Goal: Information Seeking & Learning: Learn about a topic

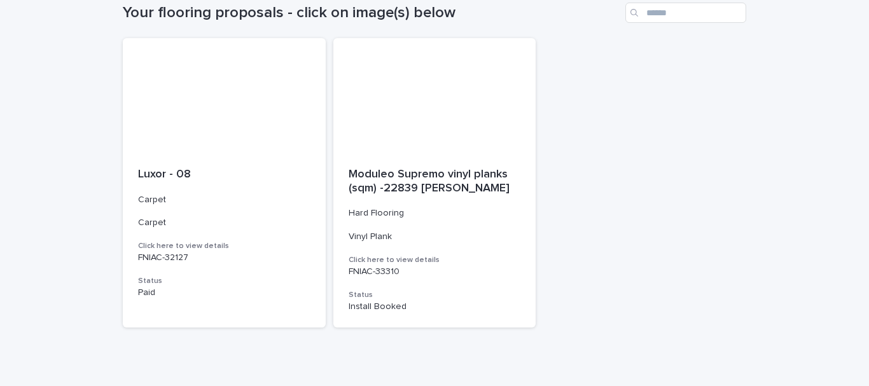
scroll to position [196, 0]
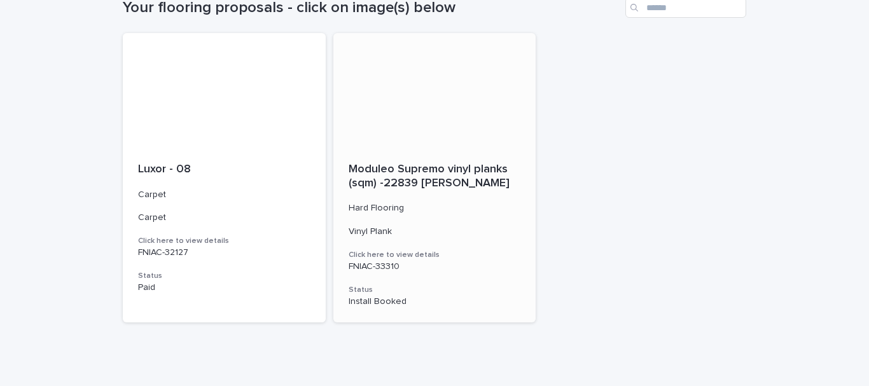
click at [349, 261] on p "FNIAC-33310" at bounding box center [435, 266] width 172 height 11
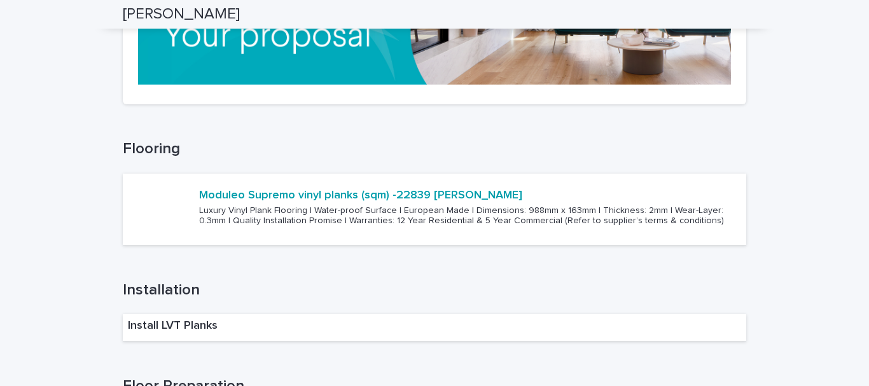
scroll to position [1081, 0]
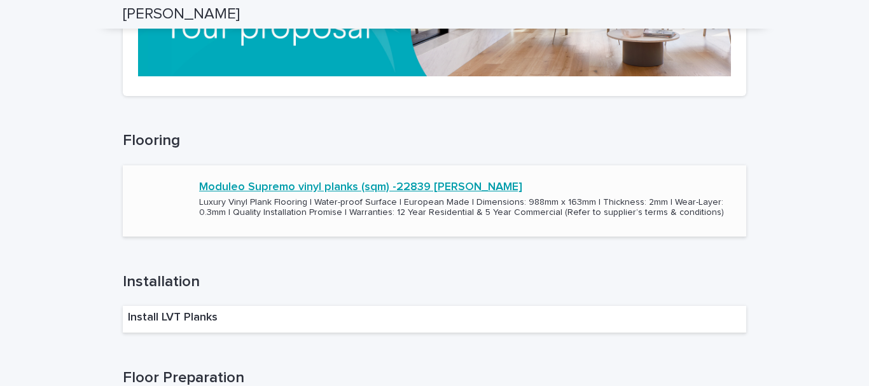
click at [199, 187] on link "Moduleo Supremo vinyl planks (sqm) -22839 [PERSON_NAME]" at bounding box center [360, 188] width 323 height 14
